Goal: Information Seeking & Learning: Learn about a topic

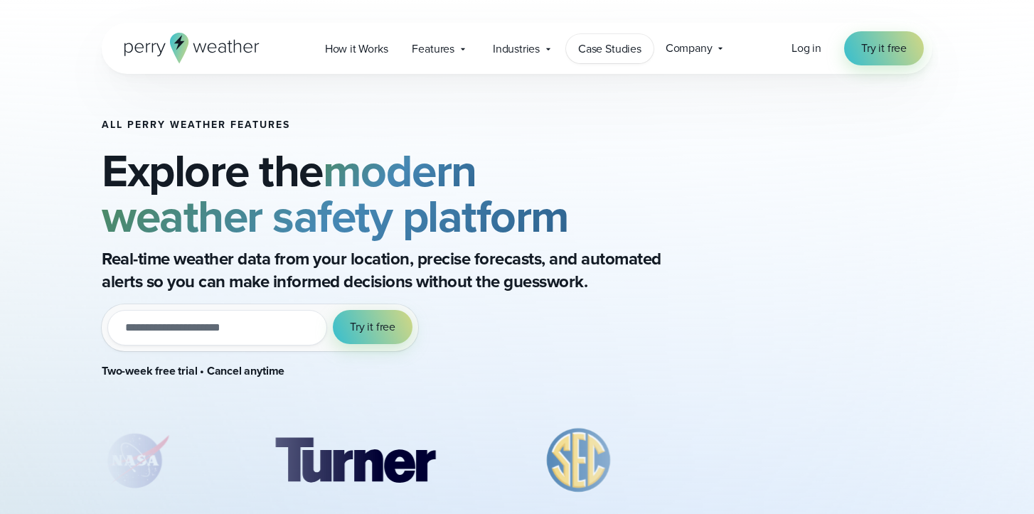
click at [613, 37] on link "Case Studies" at bounding box center [609, 48] width 87 height 29
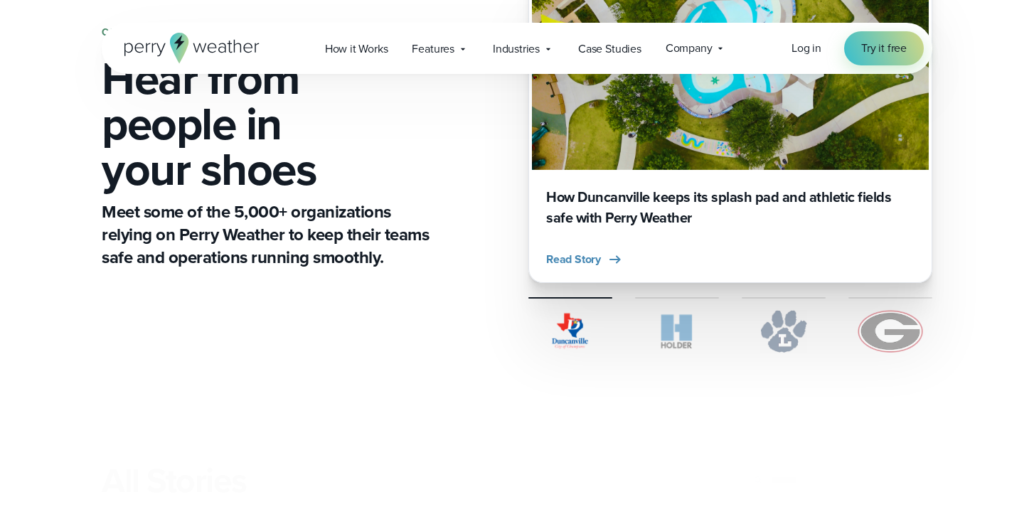
scroll to position [398, 0]
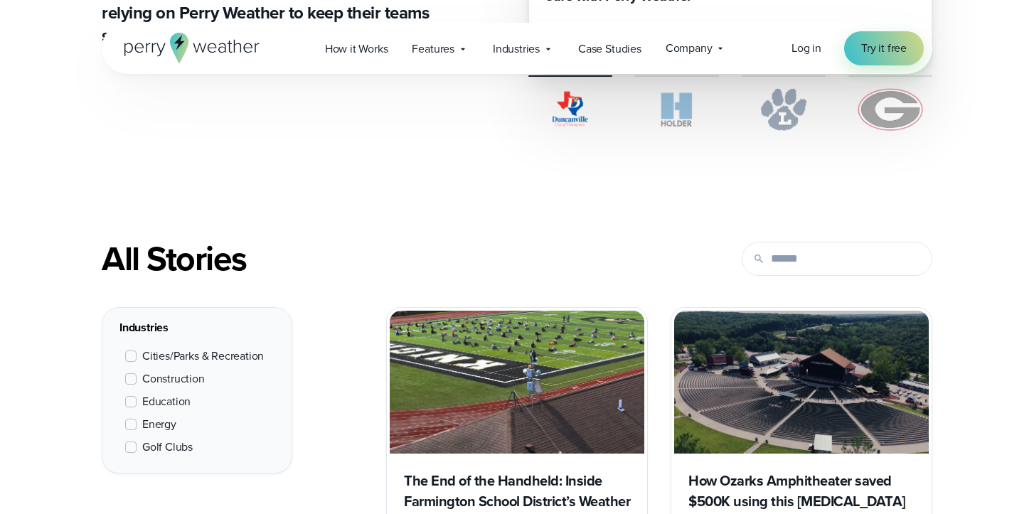
click at [181, 406] on span "Education" at bounding box center [166, 401] width 48 height 17
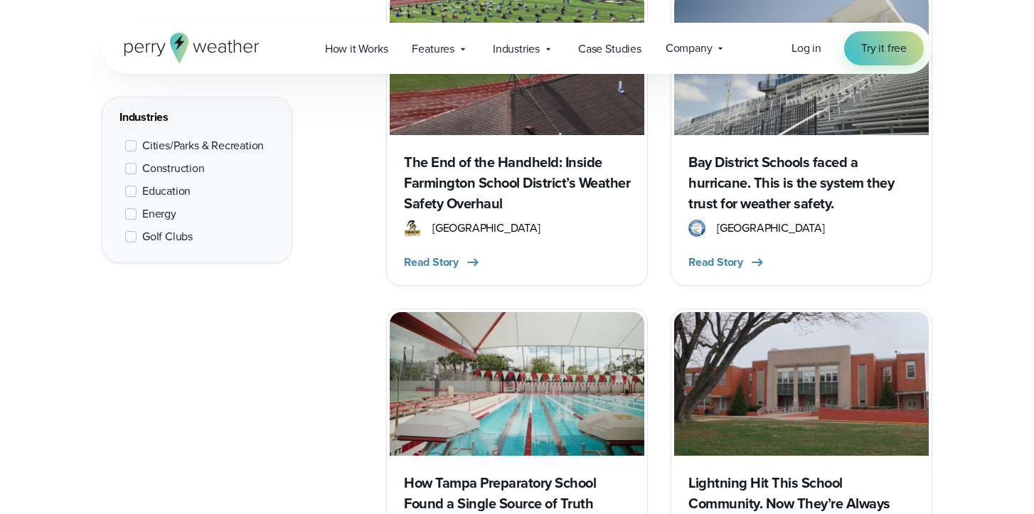
scroll to position [728, 0]
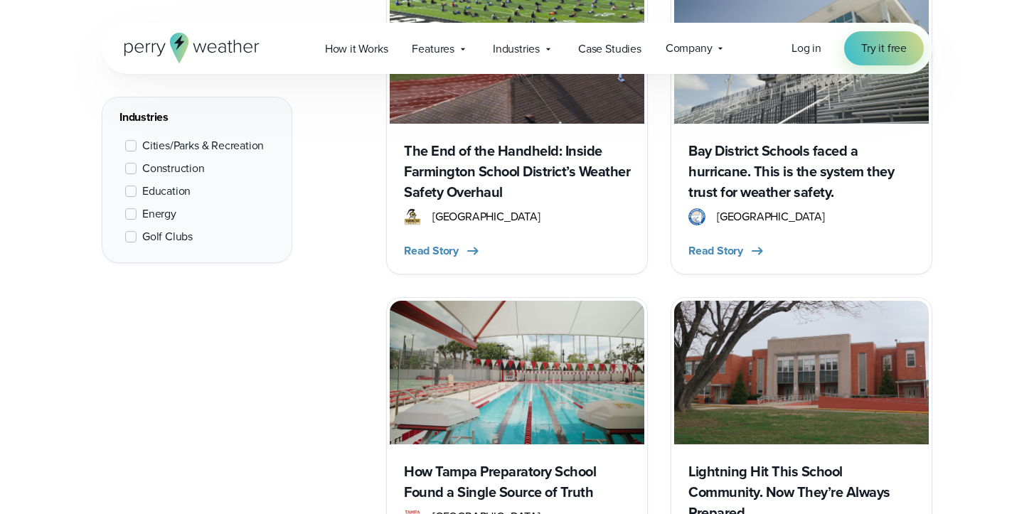
click at [547, 350] on img at bounding box center [517, 372] width 255 height 143
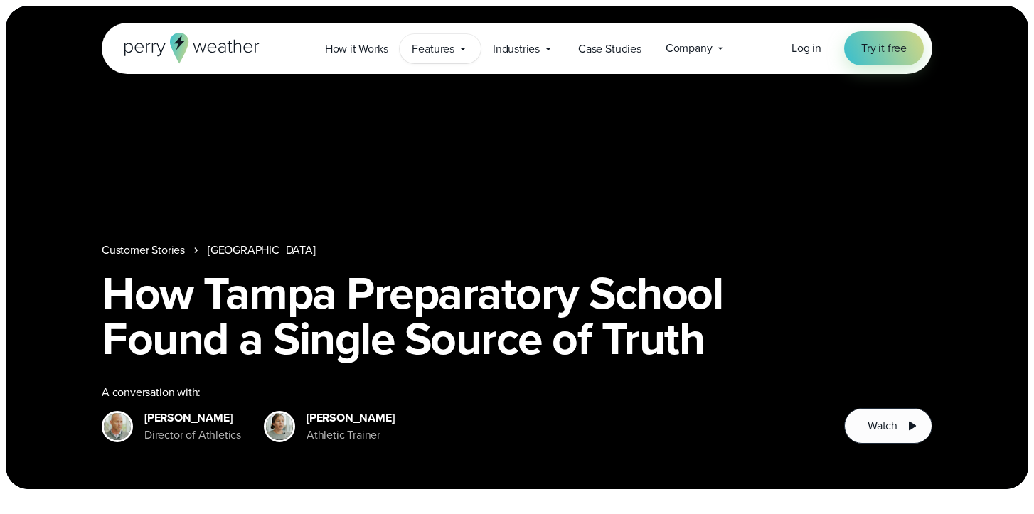
click at [449, 61] on div "Features Explore All Features Explore Perry Weather's on-site weather hardware …" at bounding box center [440, 48] width 80 height 29
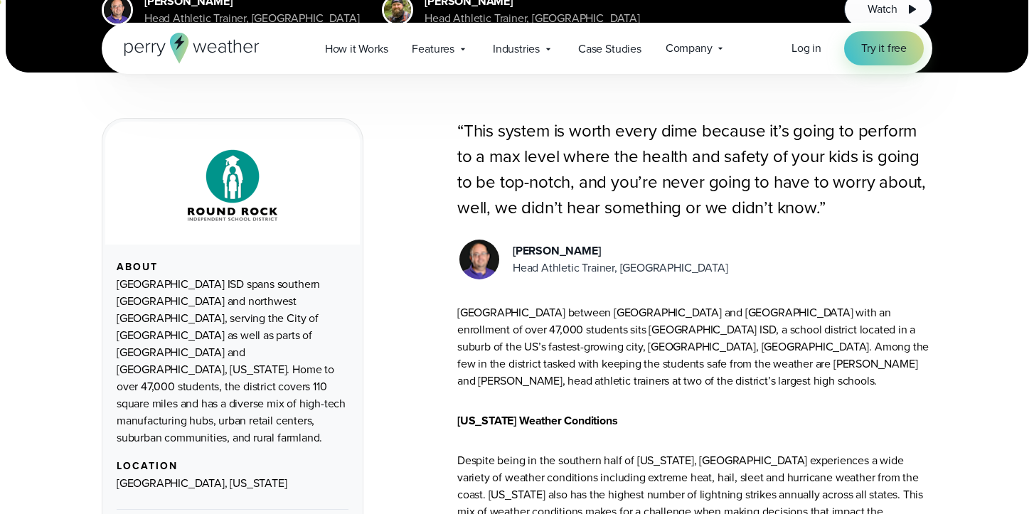
scroll to position [417, 0]
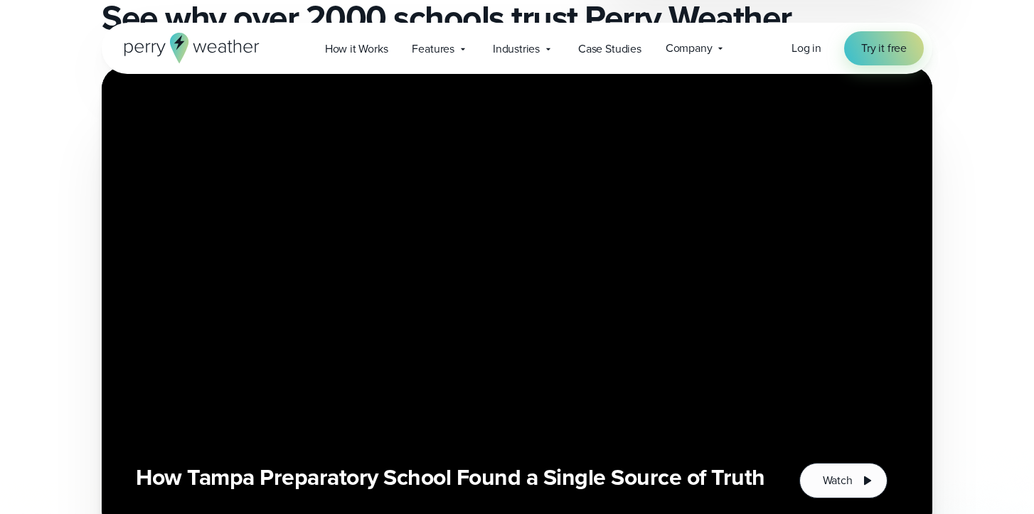
scroll to position [911, 0]
